Goal: Information Seeking & Learning: Check status

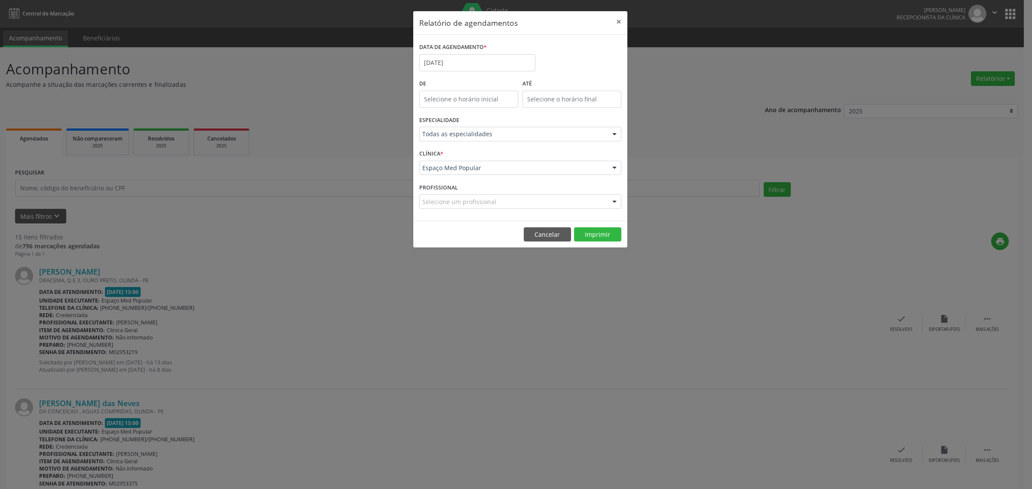
click at [408, 314] on div "Relatório de agendamentos × DATA DE AGENDAMENTO * [DATE] De ATÉ ESPECIALIDADE T…" at bounding box center [516, 244] width 1032 height 489
click at [553, 238] on button "Cancelar" at bounding box center [547, 234] width 47 height 15
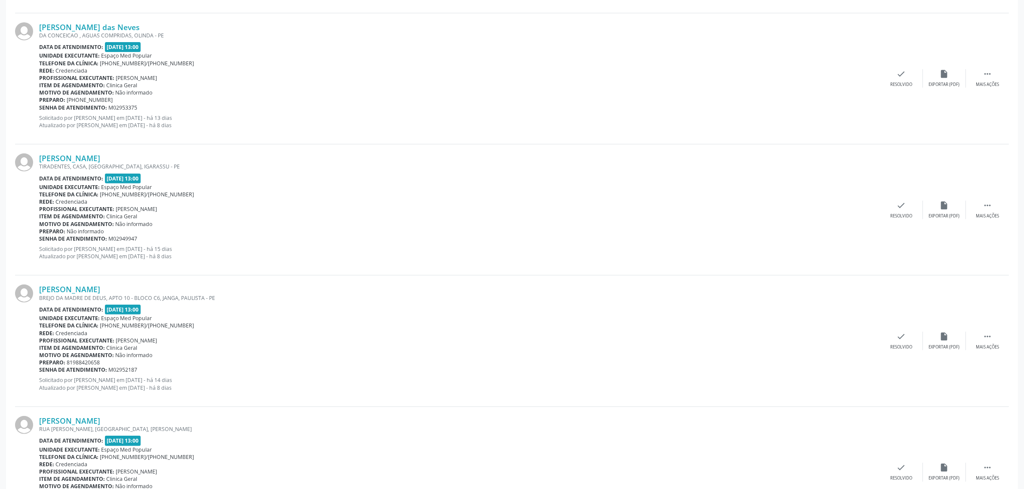
scroll to position [484, 0]
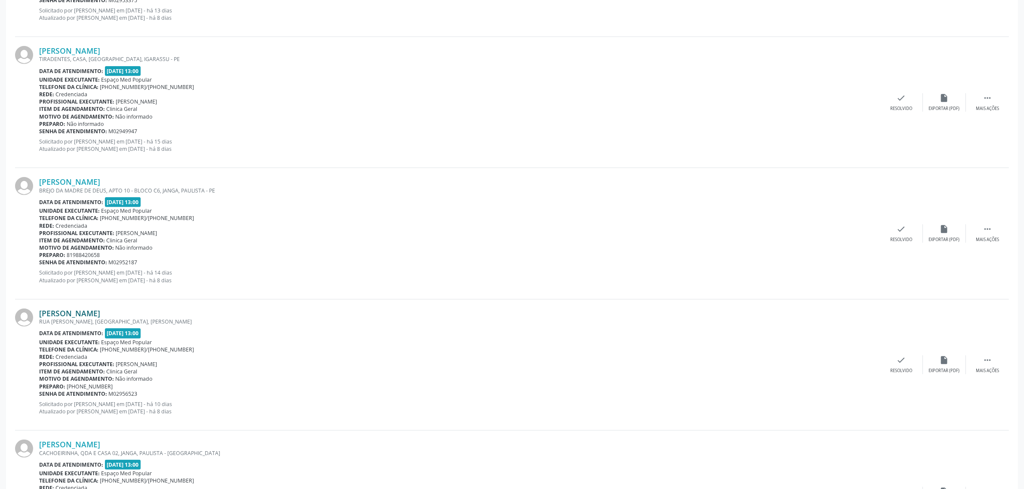
click at [86, 314] on link "[PERSON_NAME]" at bounding box center [69, 313] width 61 height 9
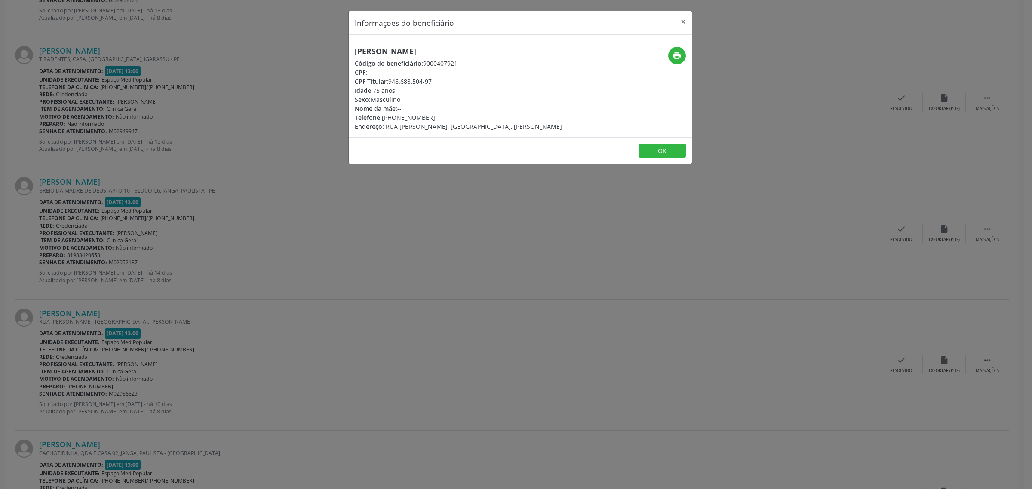
drag, startPoint x: 430, startPoint y: 116, endPoint x: 383, endPoint y: 119, distance: 46.5
click at [383, 119] on div "Telefone: [PHONE_NUMBER]" at bounding box center [458, 117] width 207 height 9
copy div "81) 99953-9391"
click at [506, 233] on div "Informações do beneficiário × [PERSON_NAME] Código do beneficiário: 9000407921 …" at bounding box center [516, 244] width 1032 height 489
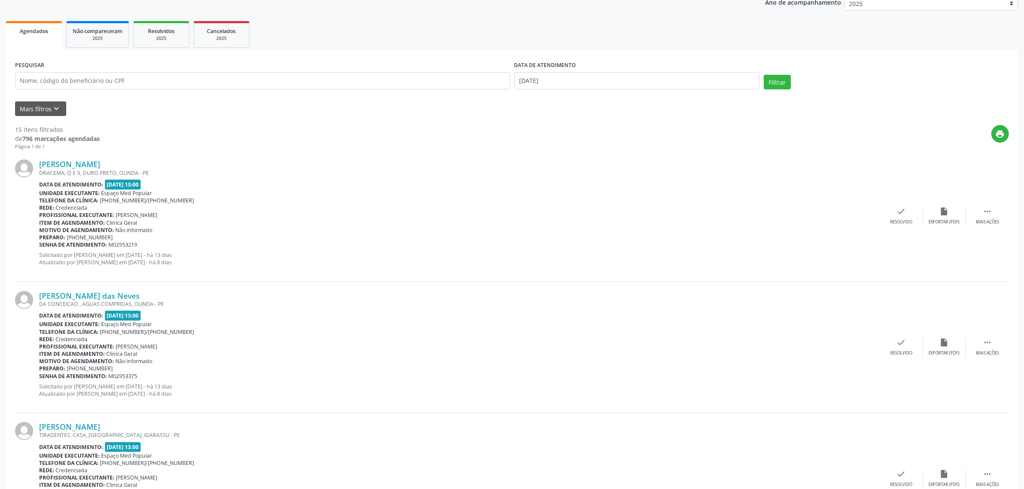
scroll to position [0, 0]
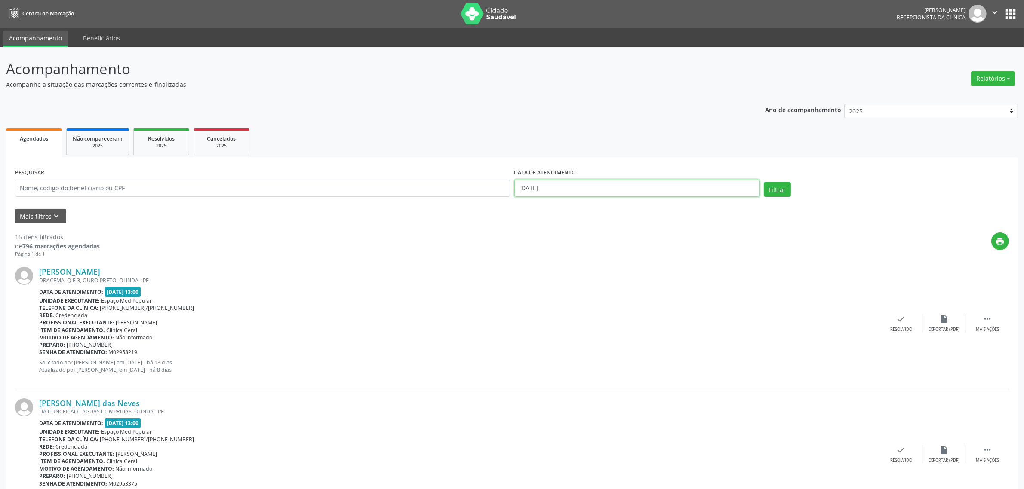
click at [583, 188] on input "[DATE]" at bounding box center [636, 188] width 245 height 17
click at [600, 271] on span "16" at bounding box center [599, 267] width 17 height 17
type input "[DATE]"
click at [595, 273] on span "16" at bounding box center [599, 267] width 17 height 17
click at [782, 187] on button "Filtrar" at bounding box center [776, 189] width 27 height 15
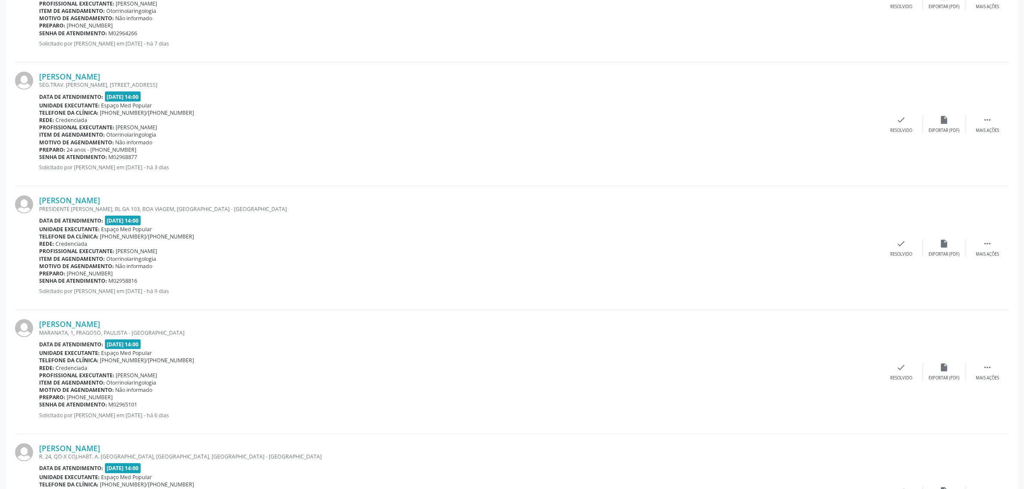
scroll to position [1667, 0]
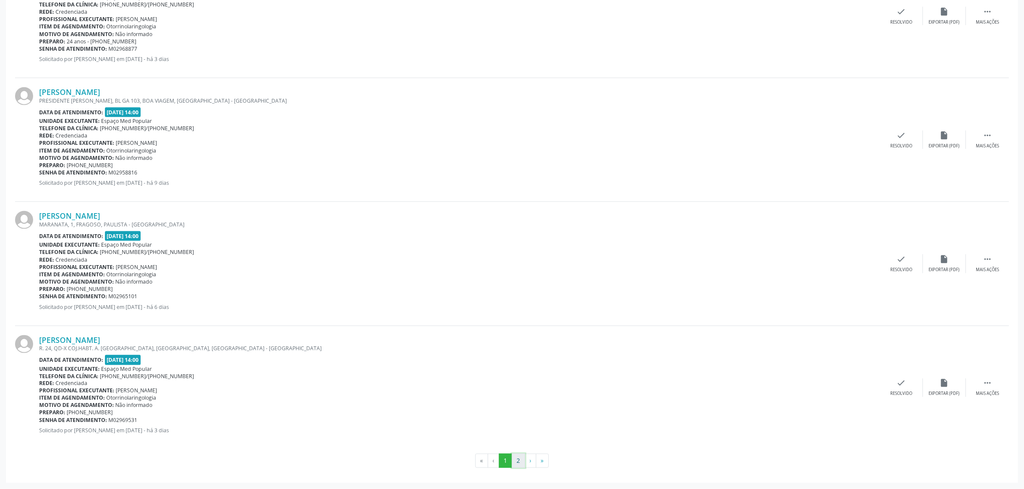
click at [516, 460] on button "2" at bounding box center [518, 461] width 13 height 15
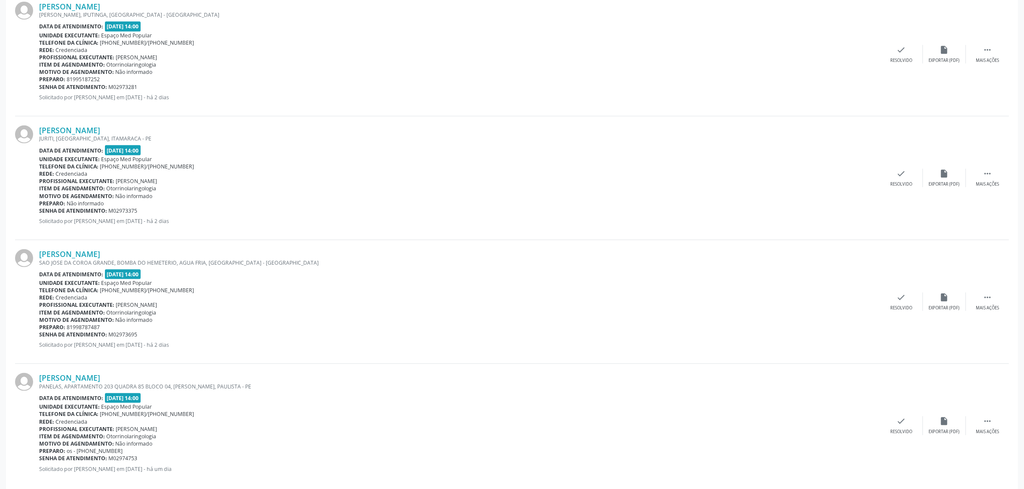
scroll to position [1543, 0]
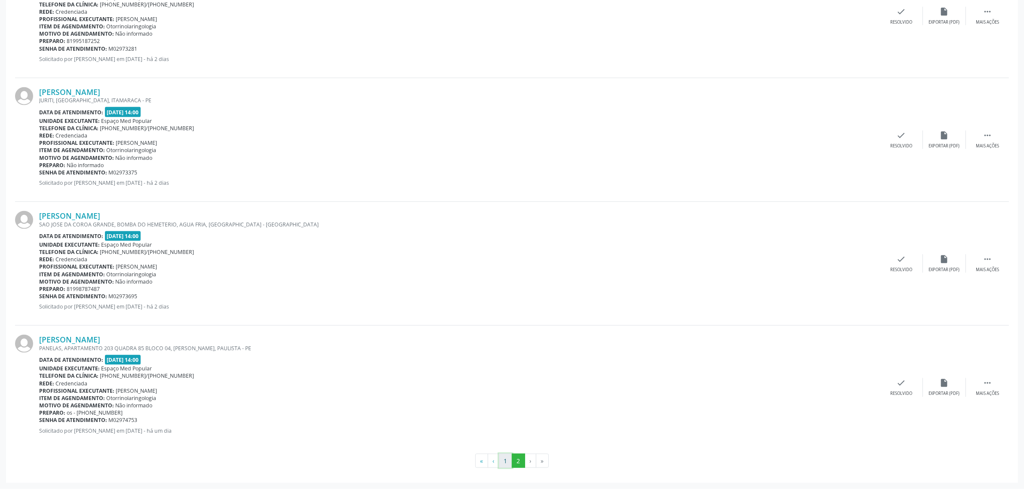
click at [506, 463] on button "1" at bounding box center [505, 461] width 13 height 15
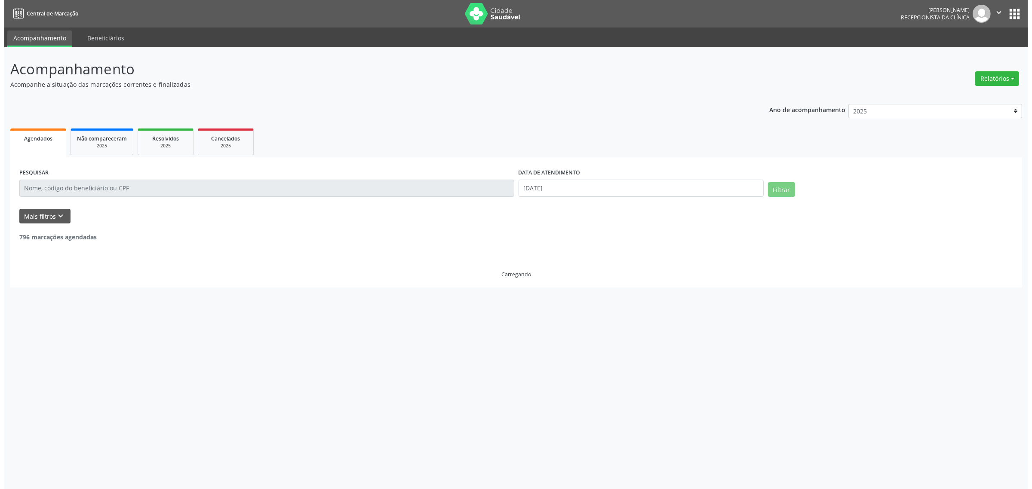
scroll to position [0, 0]
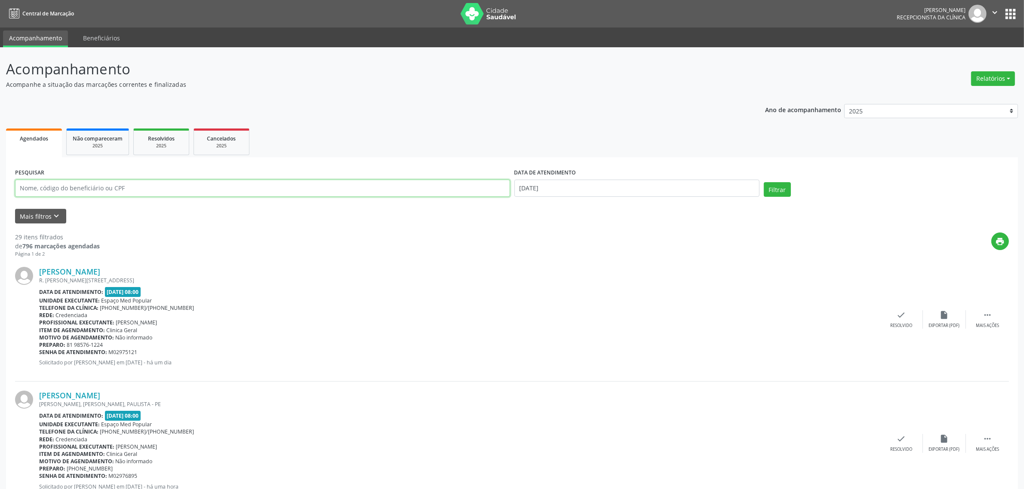
click at [186, 193] on input "text" at bounding box center [262, 188] width 495 height 17
paste input "[PERSON_NAME]"
type input "[PERSON_NAME]"
click at [778, 186] on button "Filtrar" at bounding box center [776, 189] width 27 height 15
